Goal: Task Accomplishment & Management: Use online tool/utility

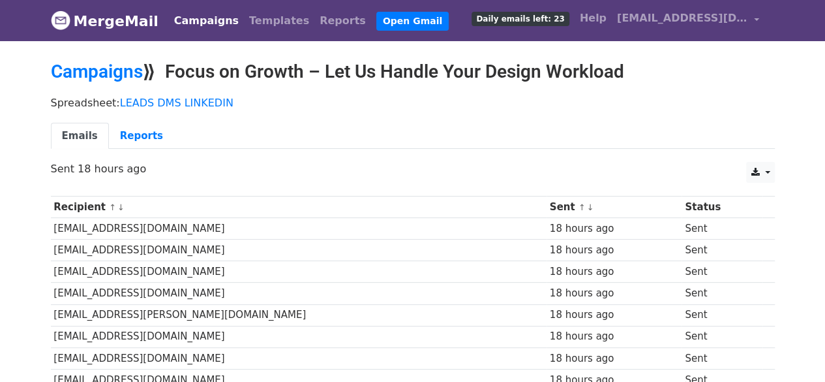
click at [371, 33] on li "Open Gmail" at bounding box center [410, 21] width 78 height 26
click at [376, 19] on link "Open Gmail" at bounding box center [412, 21] width 72 height 19
click at [237, 74] on h2 "Campaigns ⟫ Focus on Growth – Let Us Handle Your Design Workload" at bounding box center [413, 72] width 724 height 22
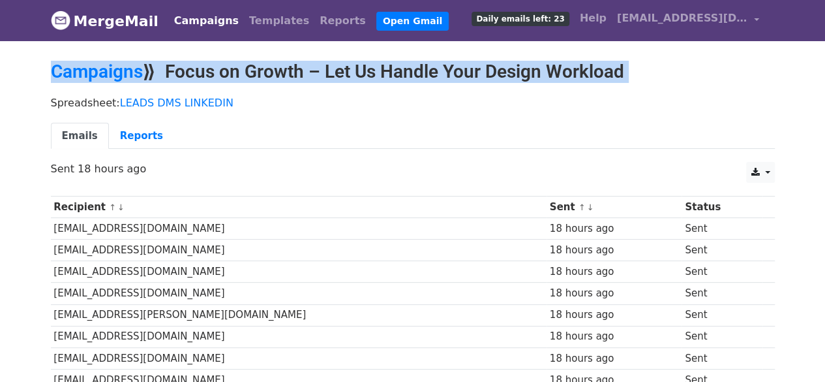
click at [237, 74] on h2 "Campaigns ⟫ Focus on Growth – Let Us Handle Your Design Workload" at bounding box center [413, 72] width 724 height 22
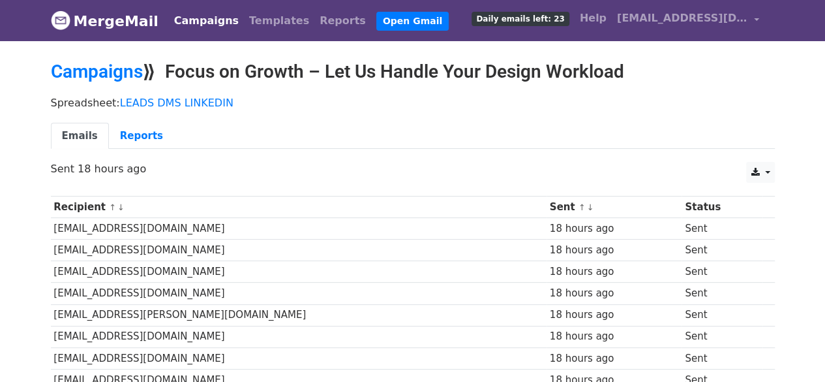
drag, startPoint x: 174, startPoint y: 71, endPoint x: 641, endPoint y: 65, distance: 467.8
click at [641, 65] on h2 "Campaigns ⟫ Focus on Growth – Let Us Handle Your Design Workload" at bounding box center [413, 72] width 724 height 22
copy h2 "Focus on Growth – Let Us Handle Your Design Workload"
